Goal: Task Accomplishment & Management: Complete application form

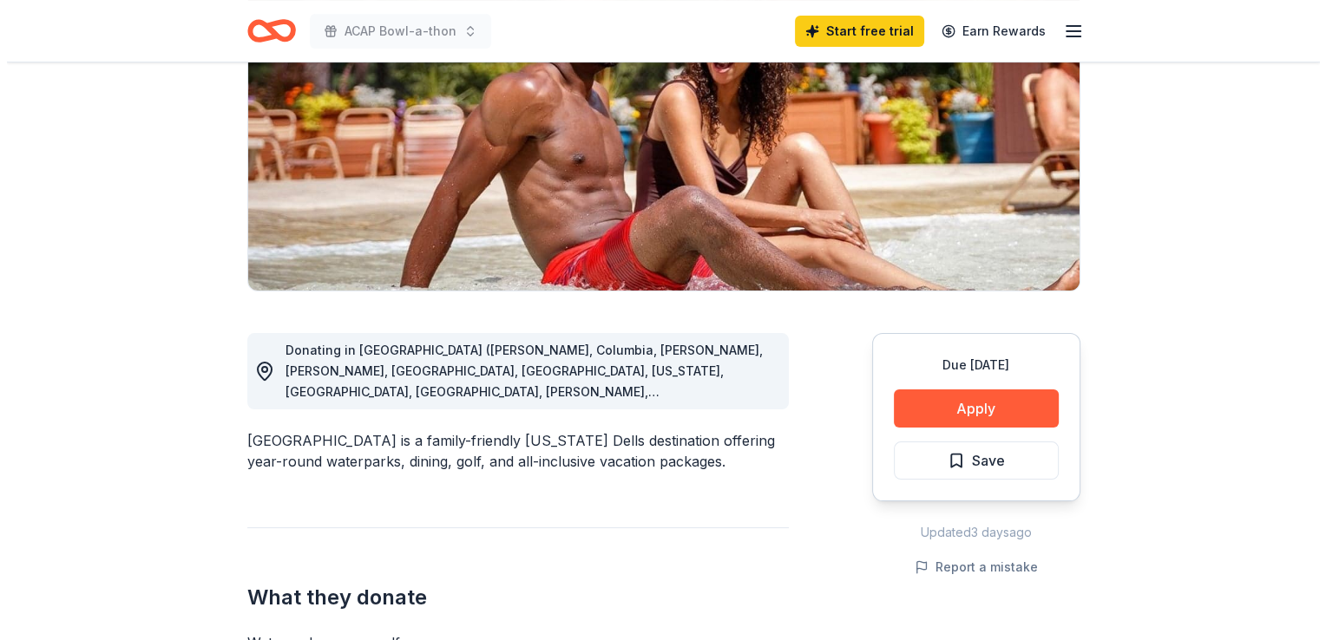
scroll to position [243, 0]
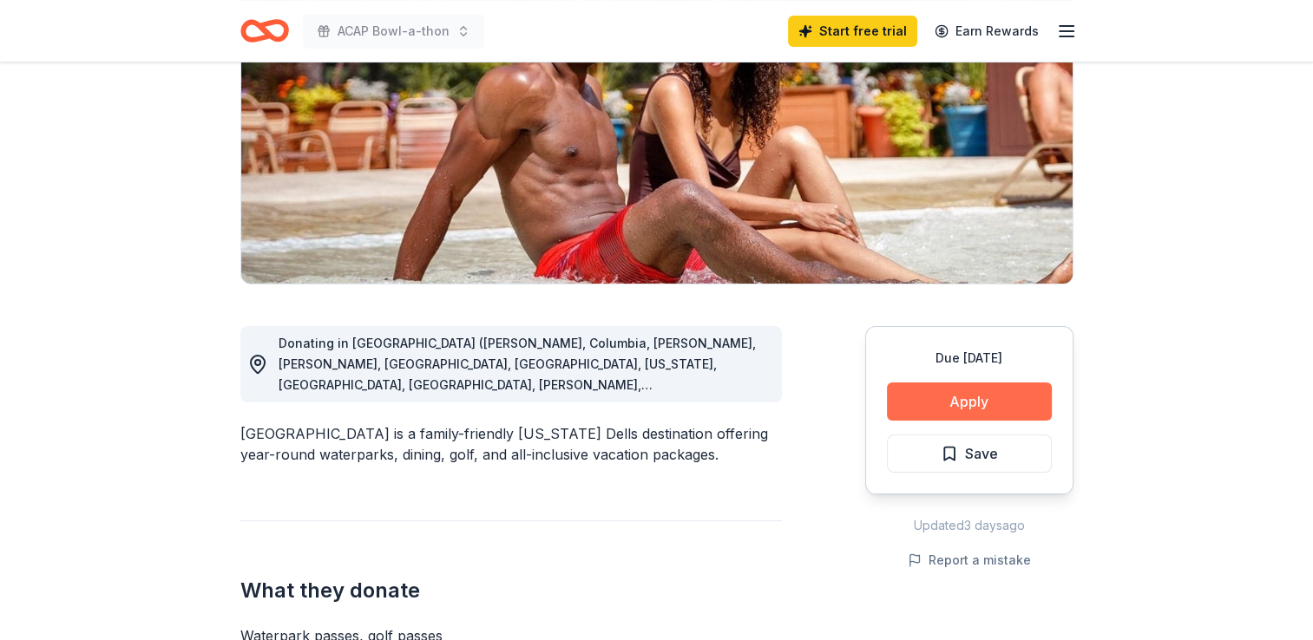
click at [903, 397] on button "Apply" at bounding box center [969, 402] width 165 height 38
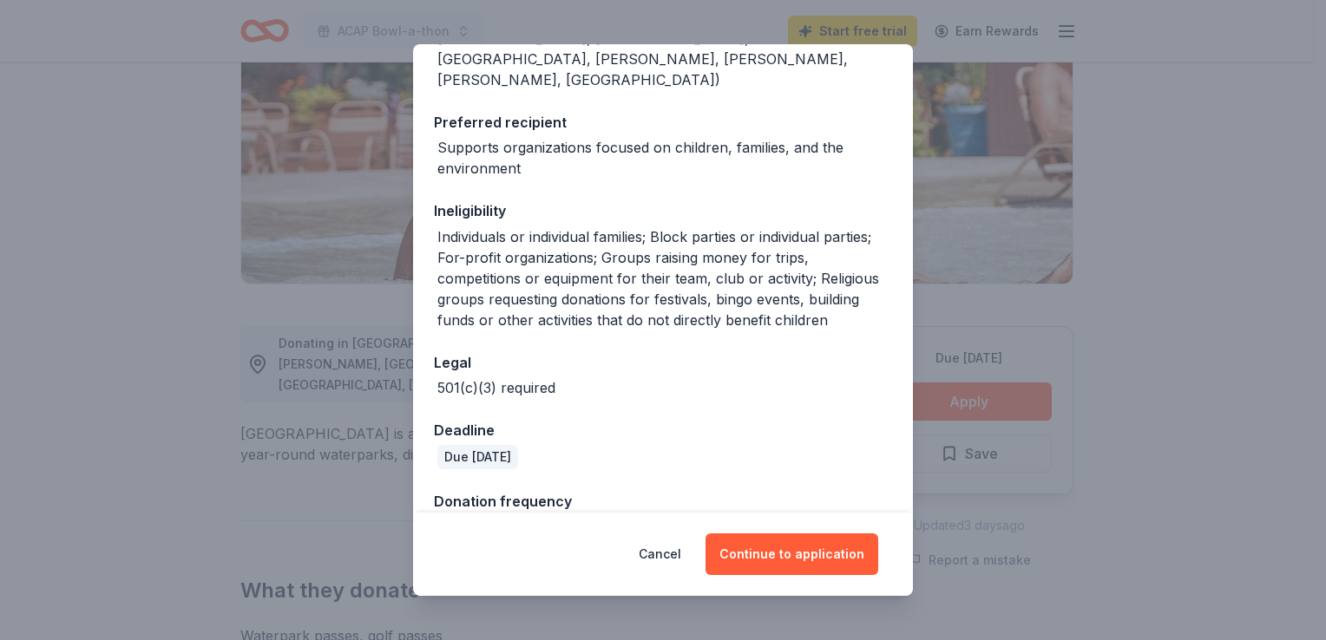
scroll to position [386, 0]
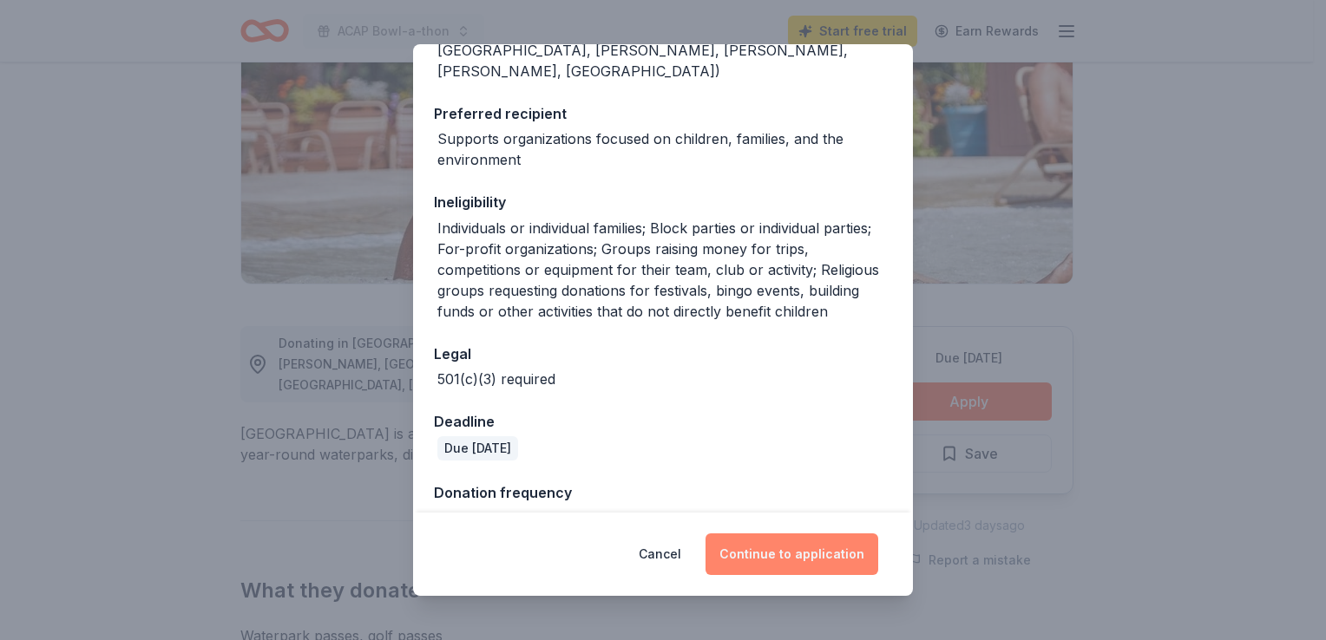
click at [818, 548] on button "Continue to application" at bounding box center [792, 555] width 173 height 42
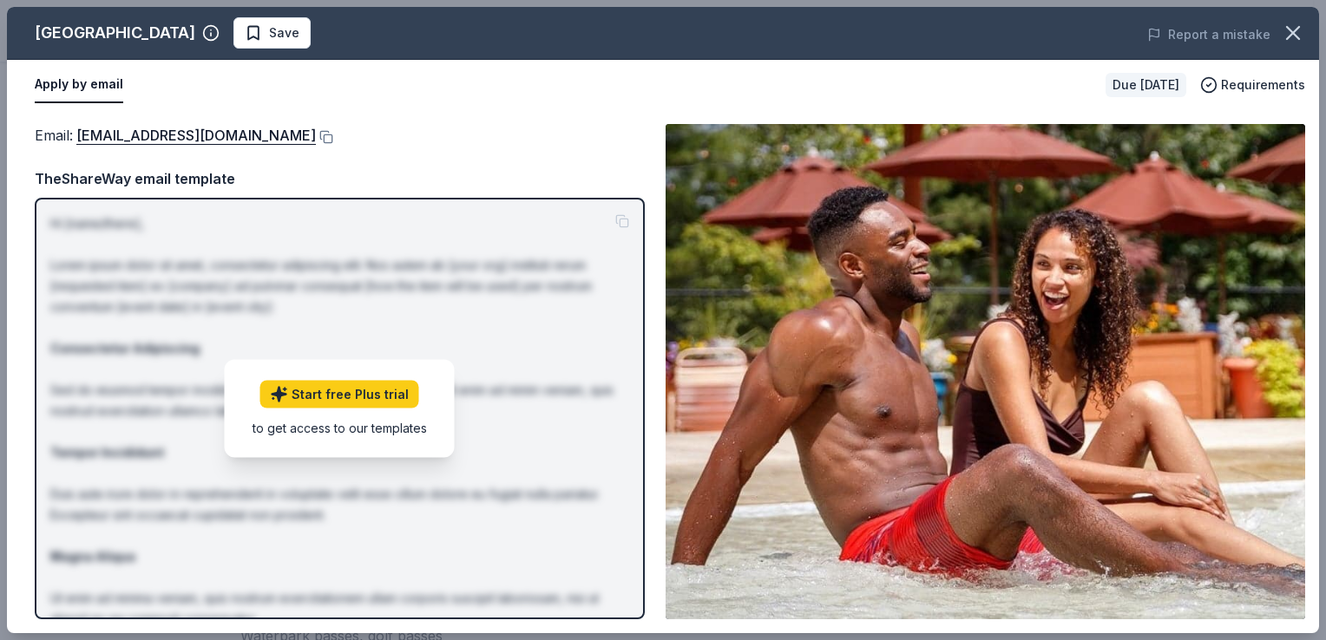
click at [384, 77] on div "Apply by email" at bounding box center [563, 85] width 1057 height 36
click at [316, 140] on button at bounding box center [324, 137] width 17 height 14
click at [269, 28] on span "Save" at bounding box center [284, 33] width 30 height 21
click at [465, 166] on div "Email : [EMAIL_ADDRESS][DOMAIN_NAME] TheShareWay email template Hi [name/there]…" at bounding box center [340, 372] width 610 height 496
click at [1242, 85] on span "Requirements" at bounding box center [1263, 85] width 84 height 21
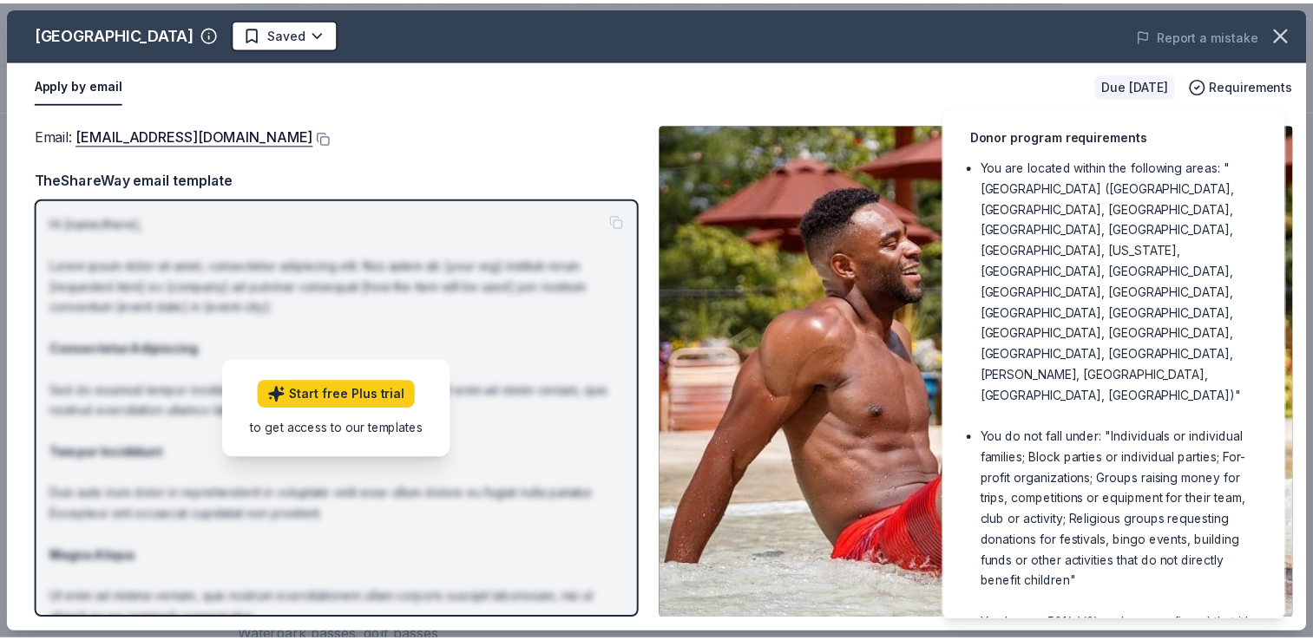
scroll to position [0, 0]
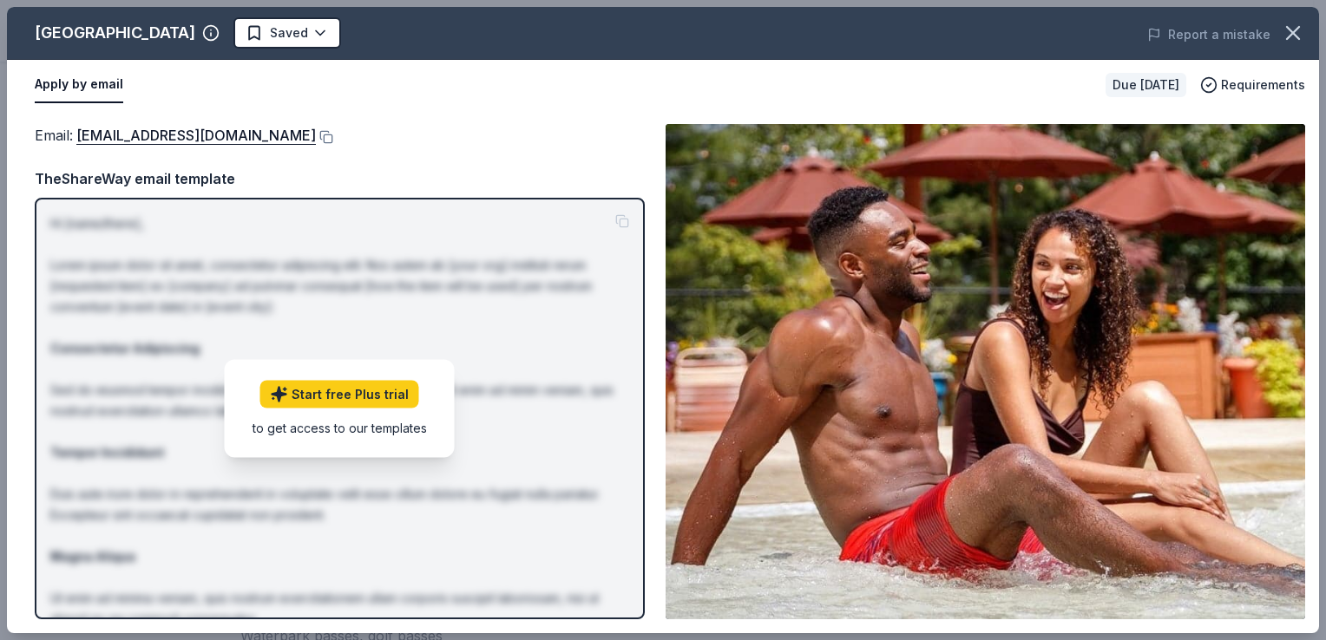
click at [914, 95] on div "Apply by email" at bounding box center [563, 85] width 1057 height 36
click at [244, 391] on div "Start free Plus trial to get access to our templates" at bounding box center [340, 408] width 230 height 98
click at [313, 397] on link "Start free Plus trial" at bounding box center [339, 394] width 159 height 28
click at [1297, 40] on icon "button" at bounding box center [1293, 33] width 24 height 24
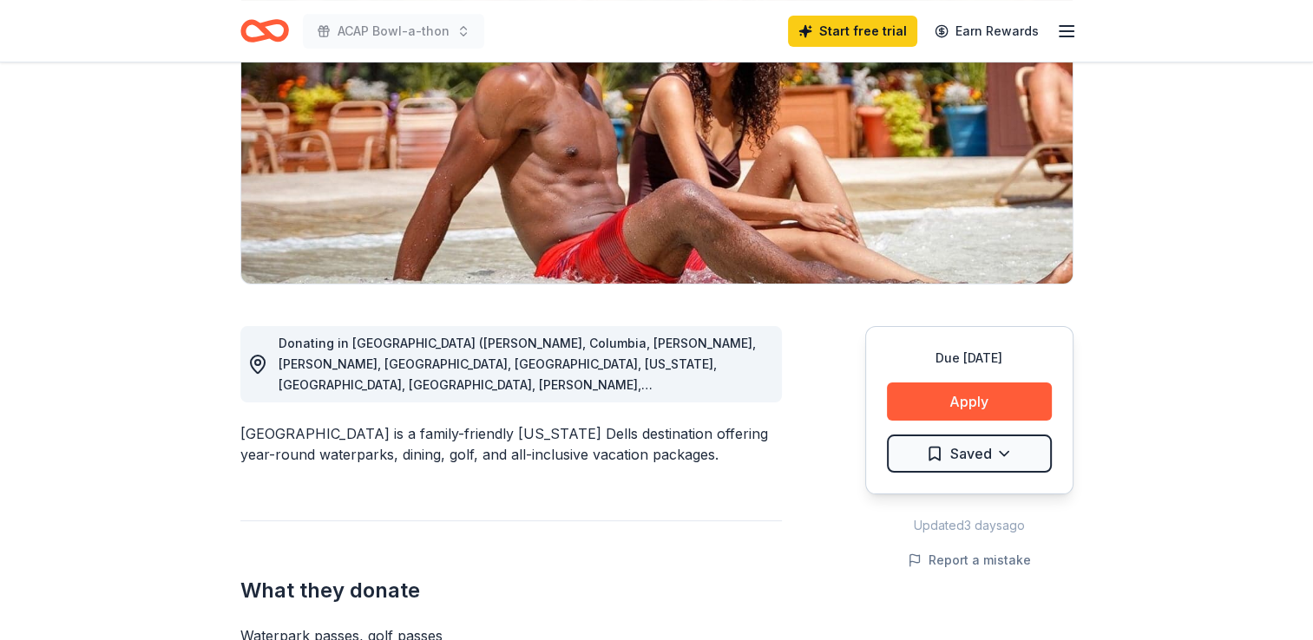
click at [1069, 31] on line "button" at bounding box center [1067, 31] width 14 height 0
click at [245, 26] on icon "Home" at bounding box center [256, 30] width 27 height 17
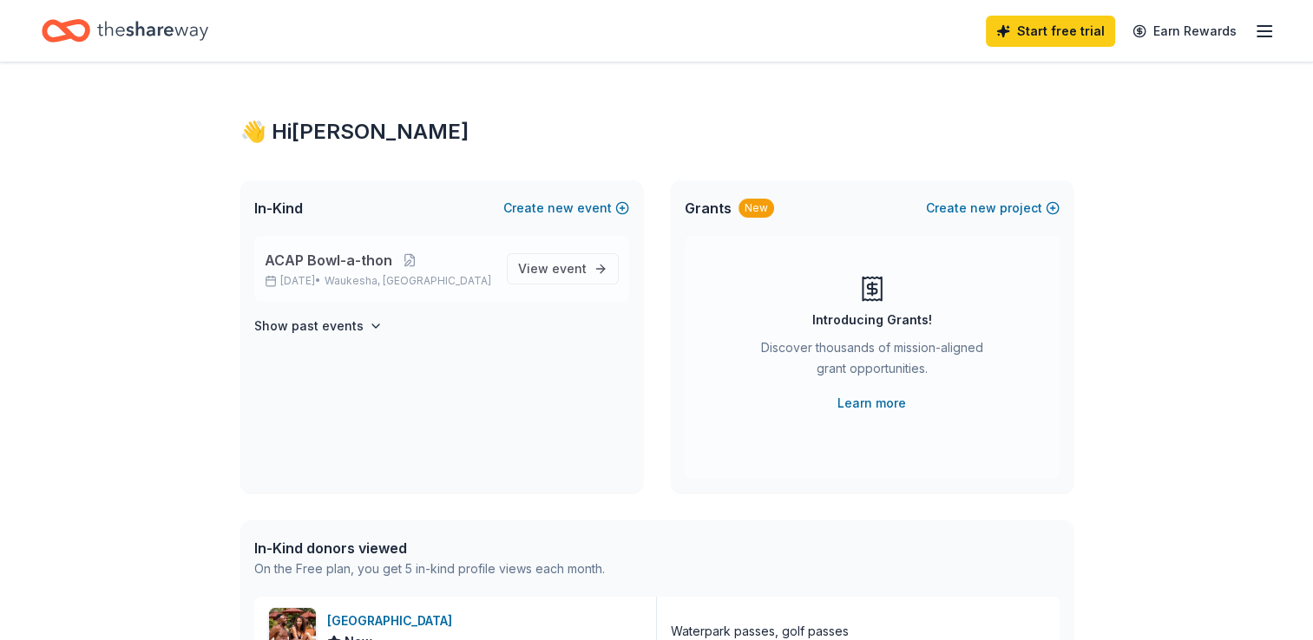
click at [351, 272] on div "ACAP Bowl-a-thon [DATE] • [GEOGRAPHIC_DATA], [GEOGRAPHIC_DATA]" at bounding box center [379, 269] width 228 height 38
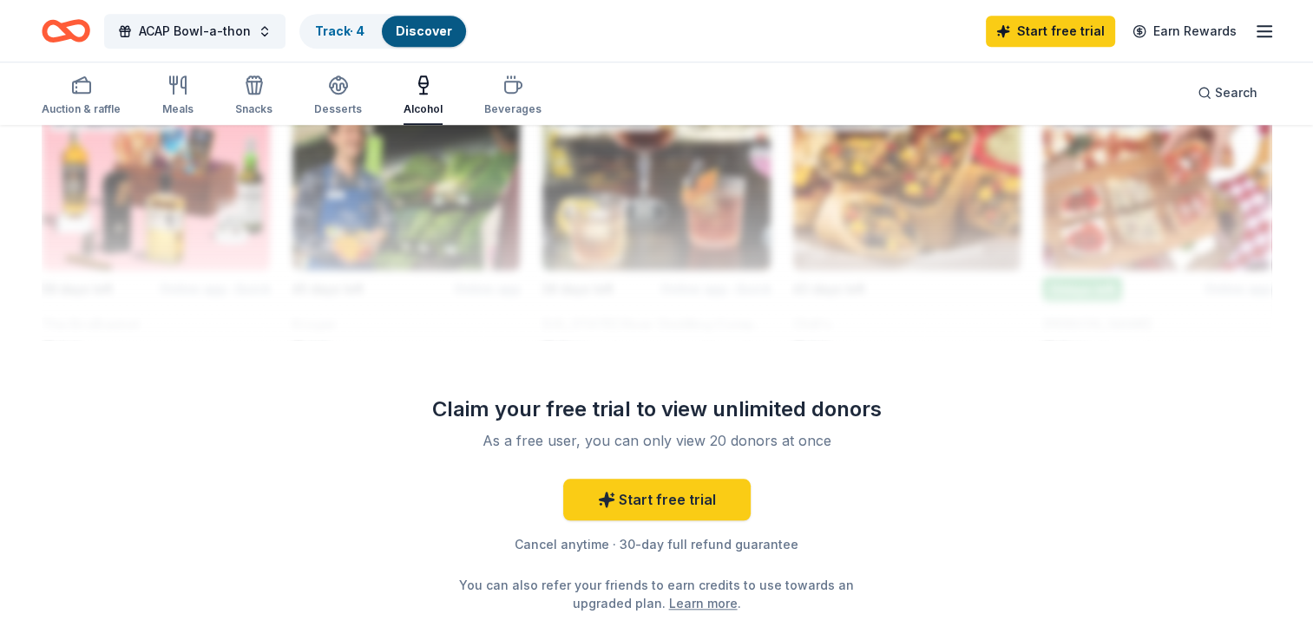
scroll to position [1562, 0]
